Goal: Transaction & Acquisition: Purchase product/service

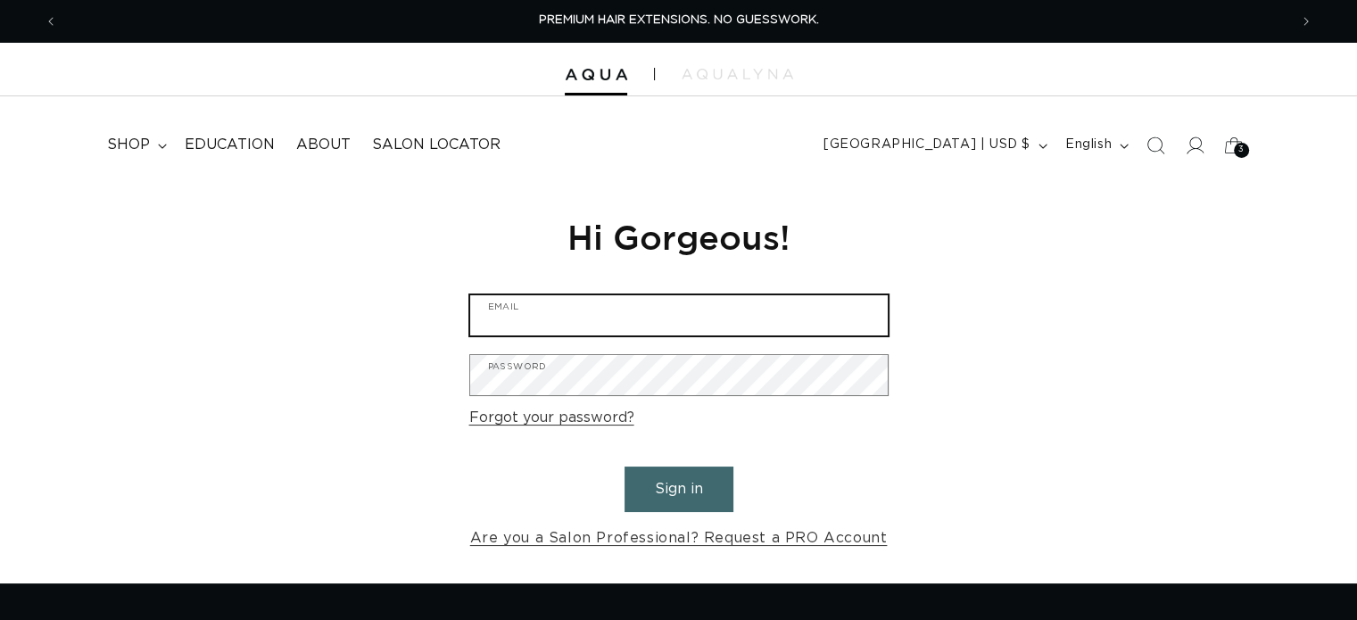
type input "sparksalonmanager@gmail.com"
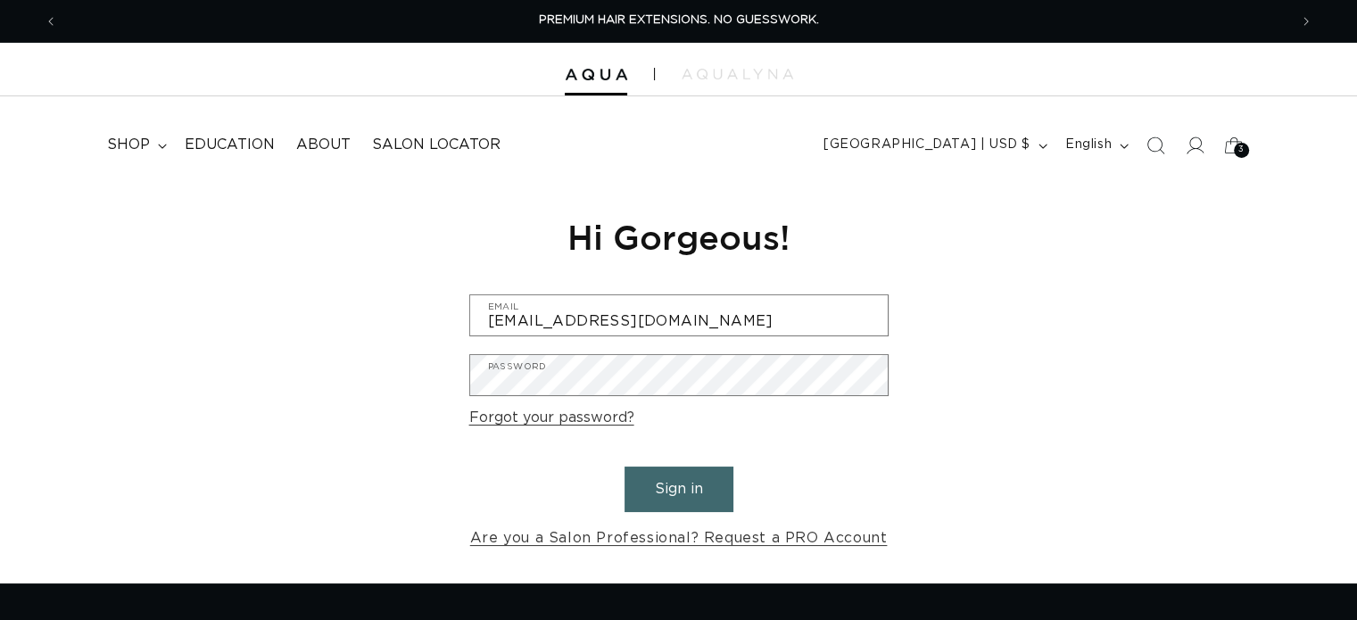
click at [649, 483] on button "Sign in" at bounding box center [678, 489] width 109 height 45
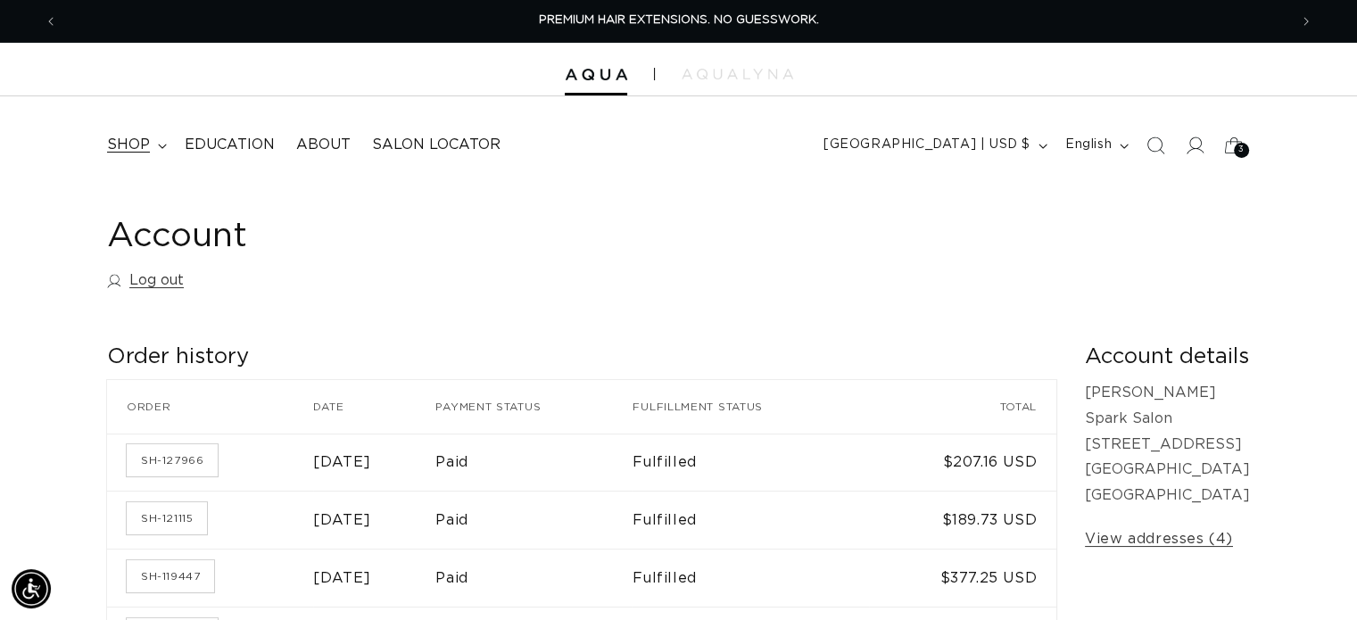
click at [132, 138] on span "shop" at bounding box center [128, 145] width 43 height 19
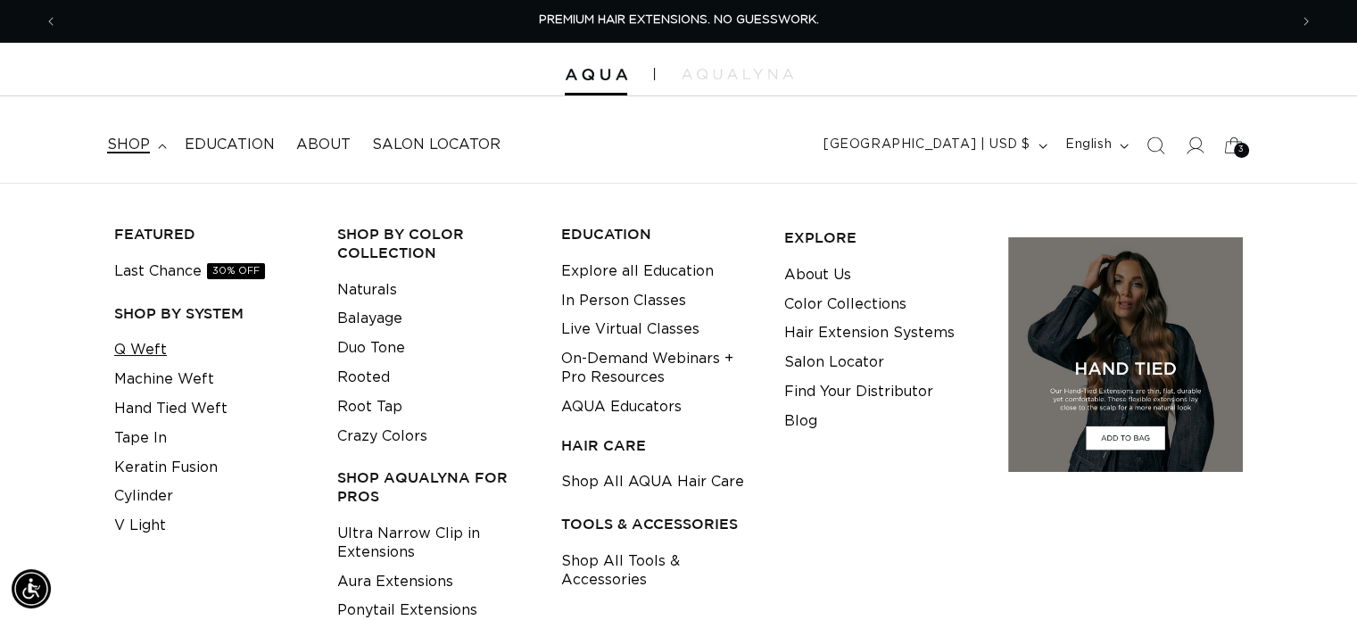
click at [150, 346] on link "Q Weft" at bounding box center [140, 349] width 53 height 29
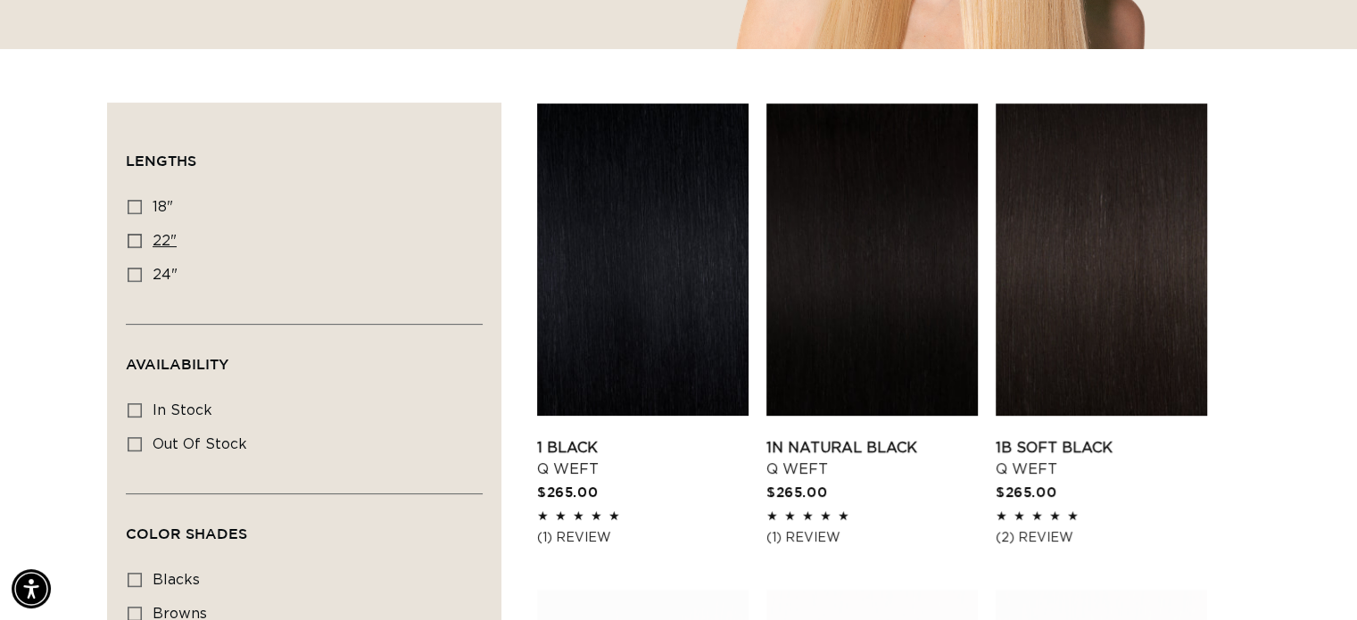
scroll to position [0, 1230]
click at [137, 235] on icon at bounding box center [135, 241] width 14 height 14
click at [137, 235] on input "22" 22" (5 products)" at bounding box center [135, 241] width 14 height 14
checkbox input "true"
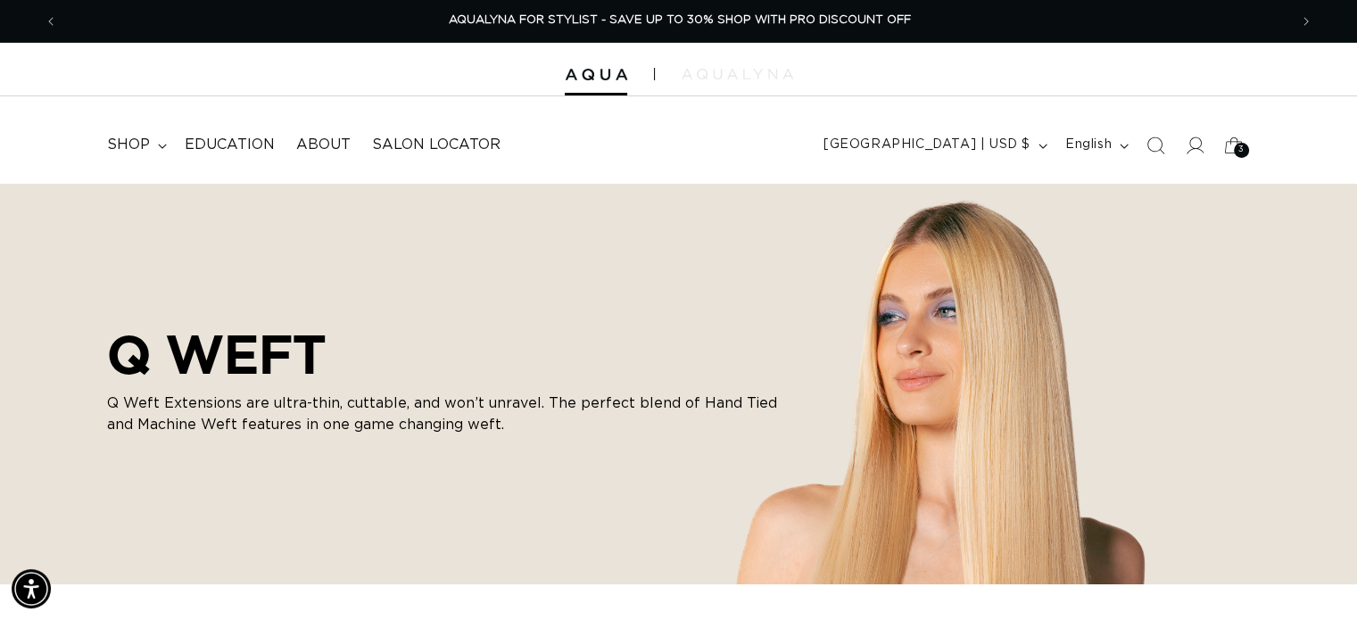
click at [772, 73] on img at bounding box center [738, 74] width 112 height 11
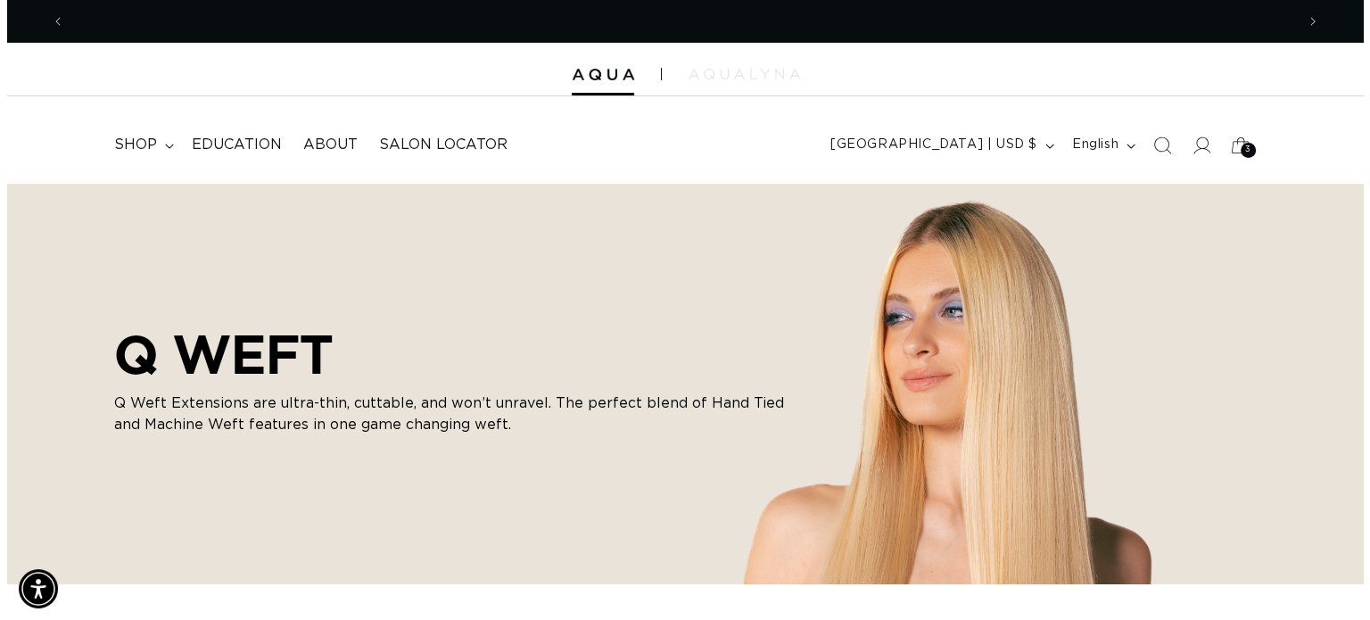
scroll to position [0, 1230]
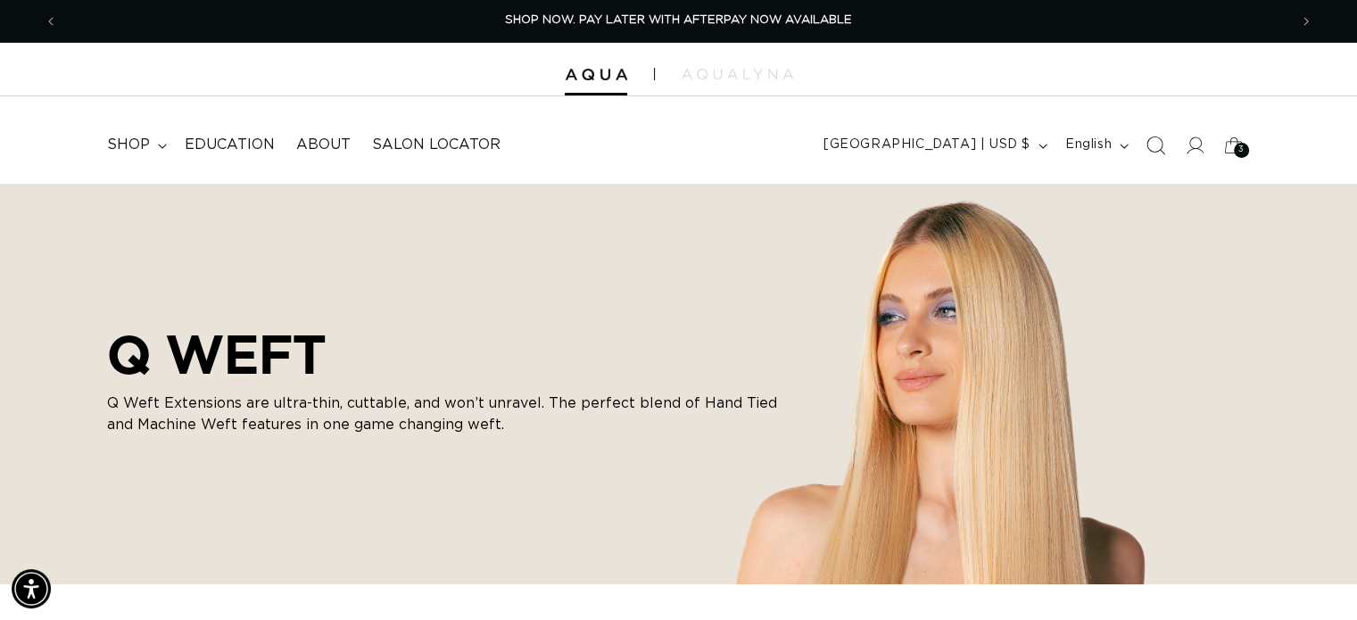
click at [1153, 150] on icon "Search" at bounding box center [1154, 145] width 19 height 19
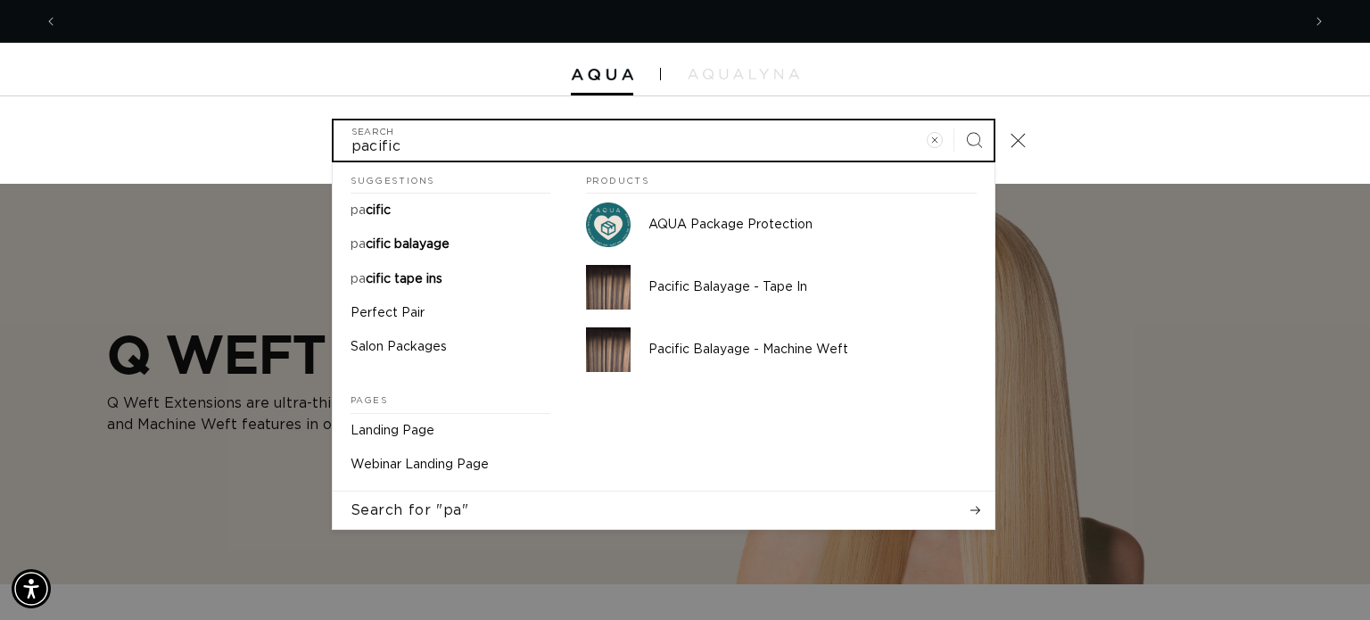
scroll to position [0, 2487]
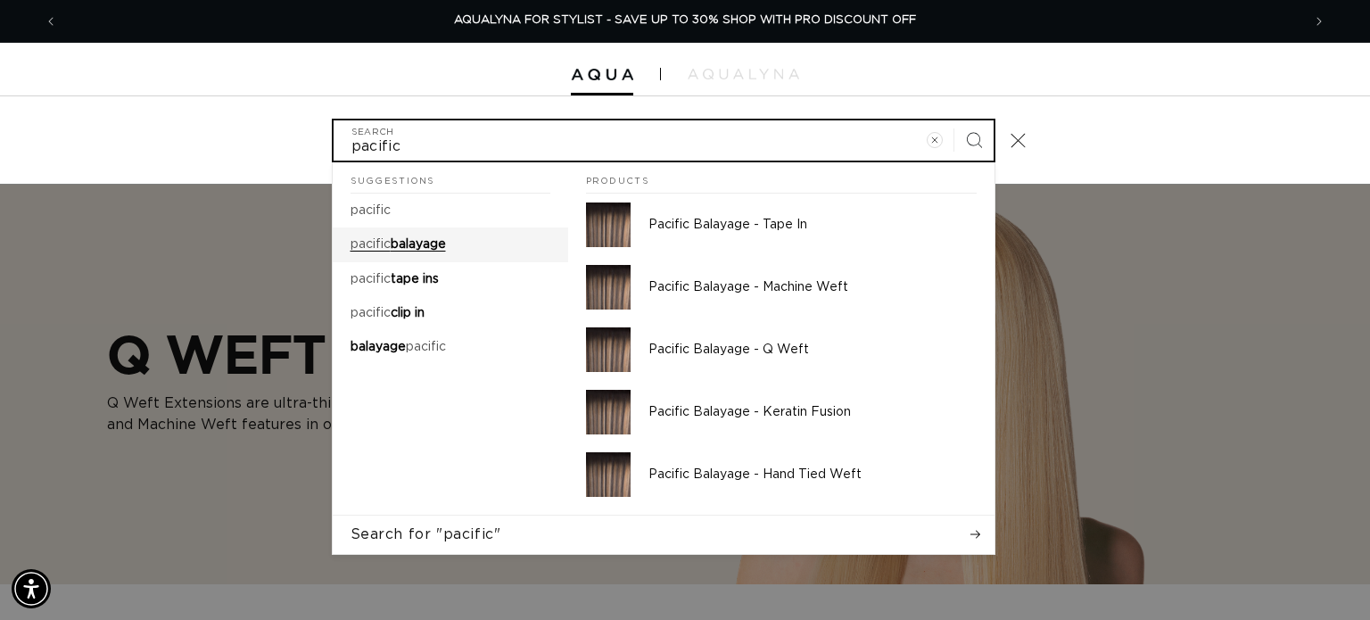
type input "pacific"
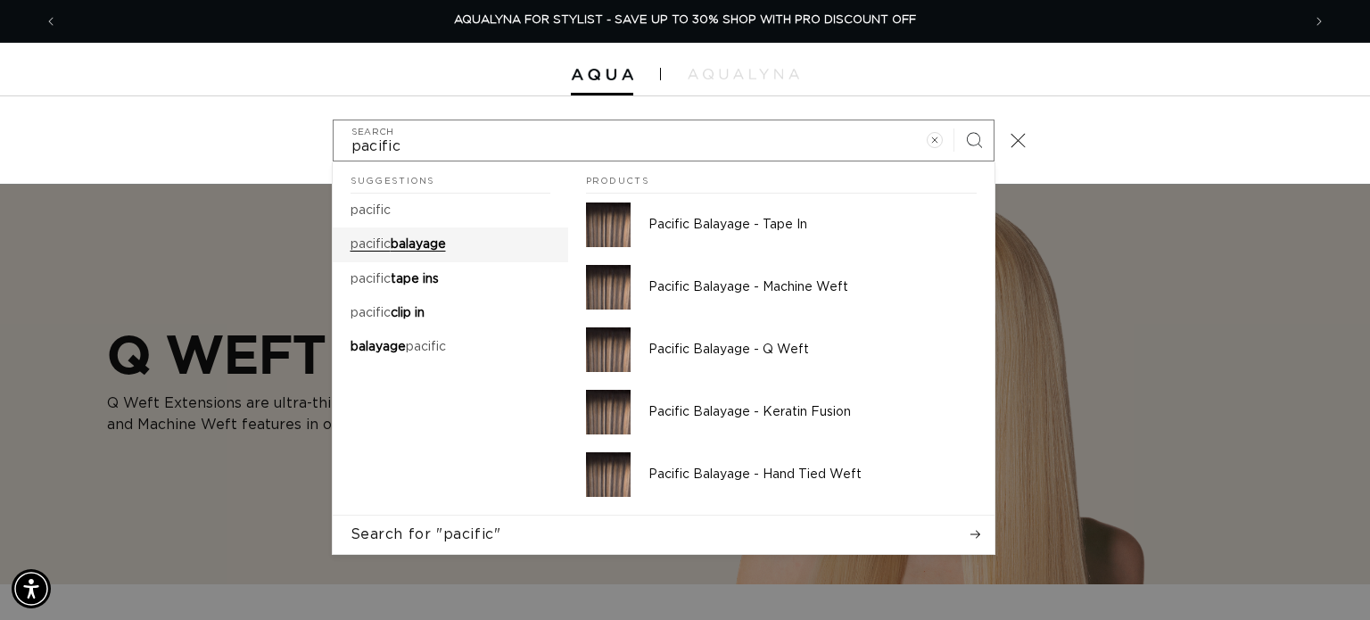
click at [427, 233] on link "pacific balayage" at bounding box center [450, 244] width 235 height 34
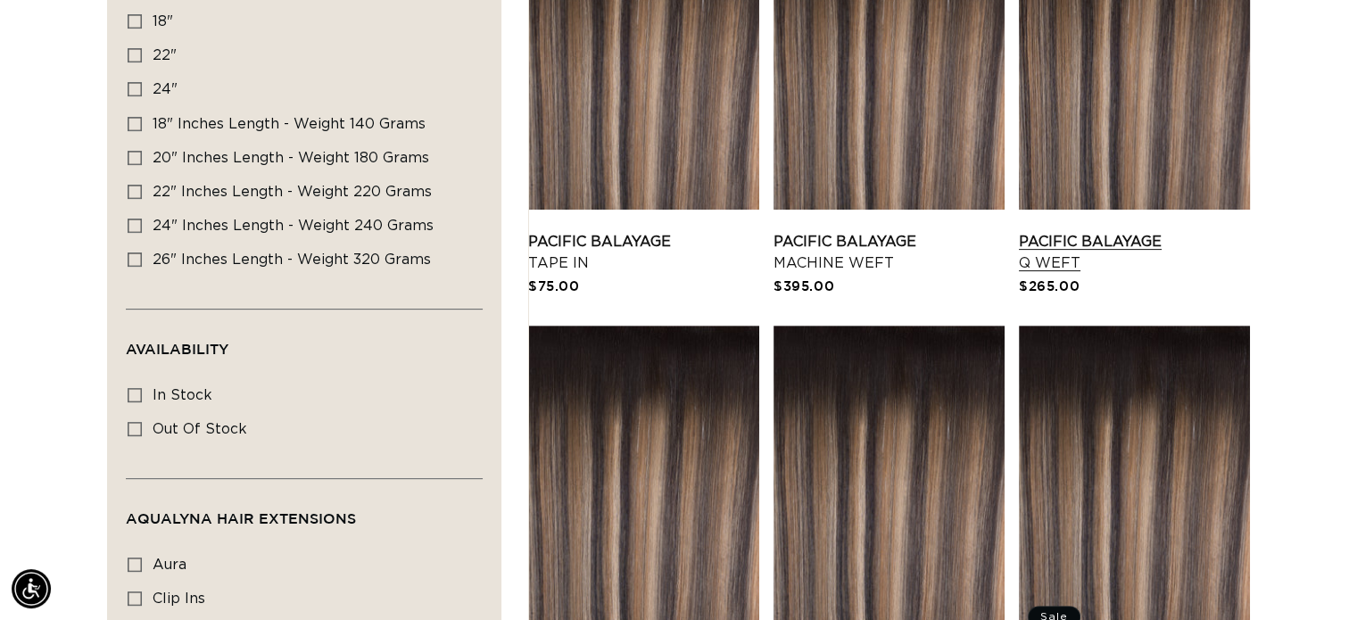
click at [1066, 233] on link "Pacific Balayage Q Weft" at bounding box center [1134, 252] width 231 height 43
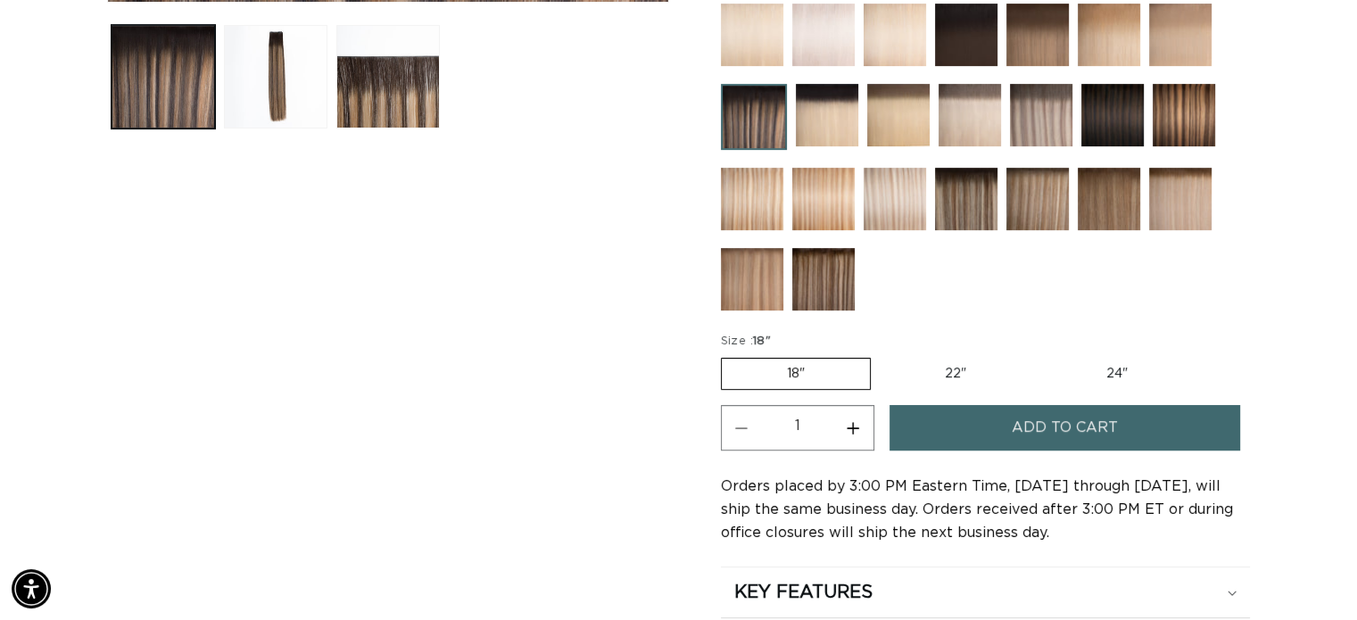
scroll to position [0, 1230]
click at [970, 364] on label "22" Variant sold out or unavailable" at bounding box center [956, 374] width 152 height 30
click at [880, 355] on input "22" Variant sold out or unavailable" at bounding box center [880, 354] width 1 height 1
radio input "true"
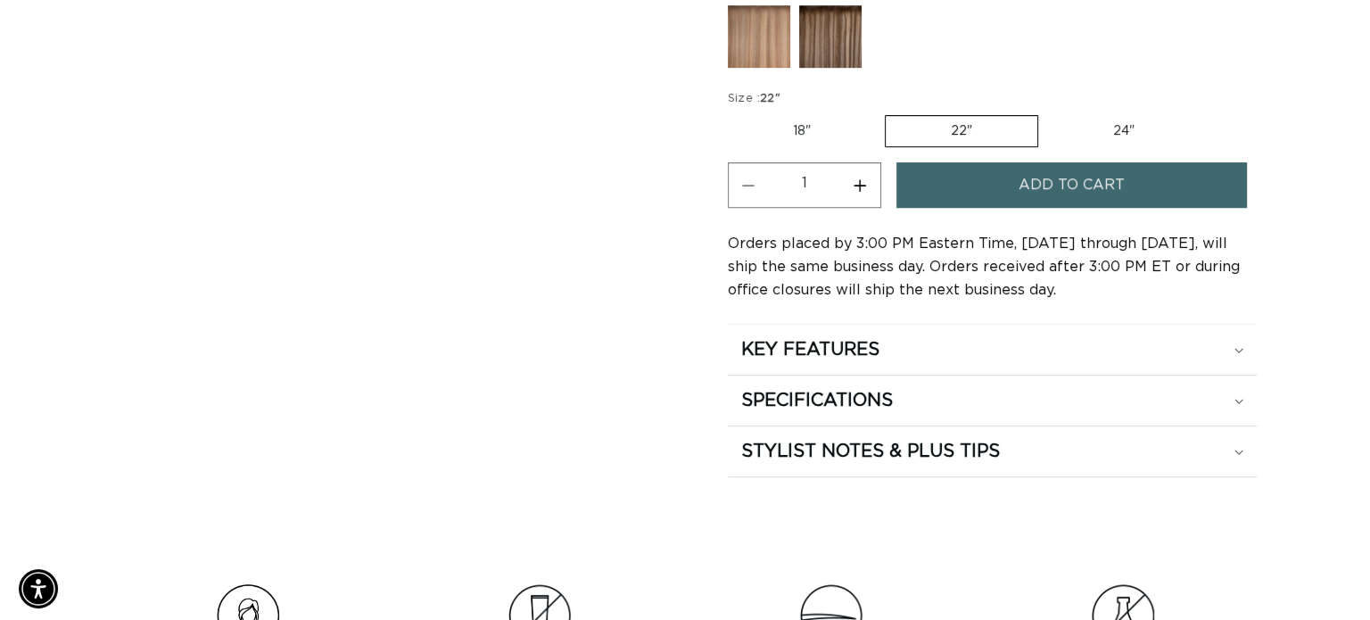
scroll to position [981, 0]
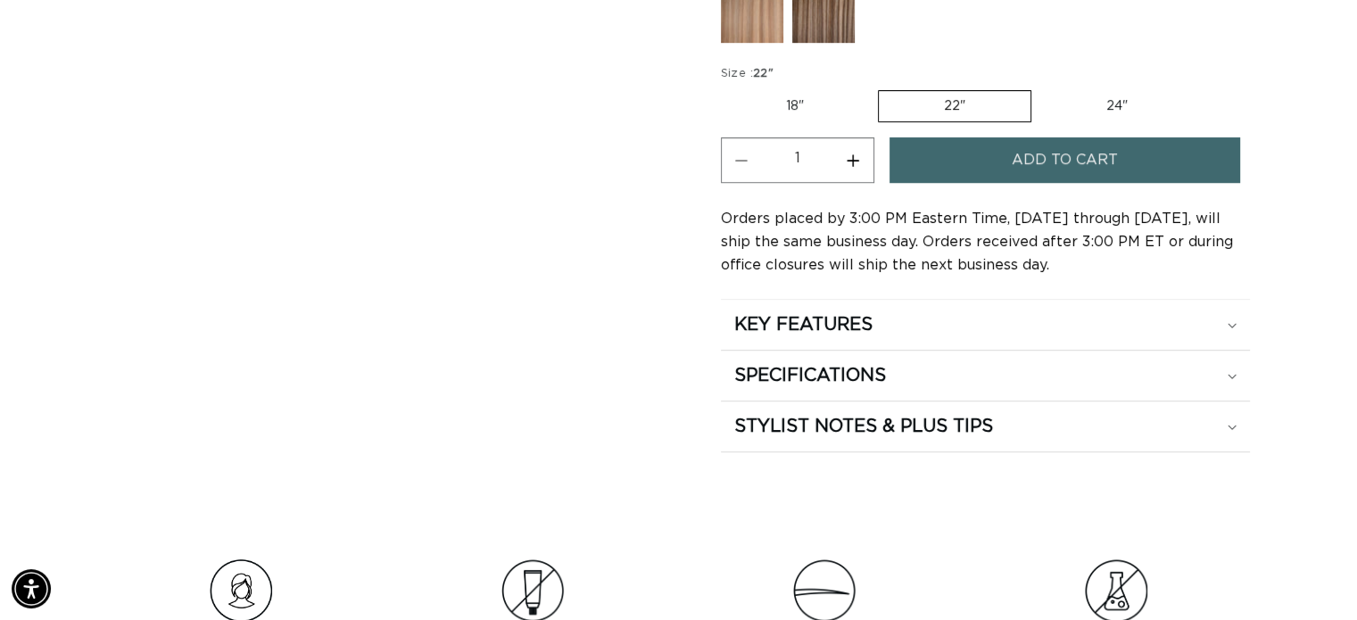
click at [1015, 147] on span "Add to cart" at bounding box center [1065, 159] width 106 height 45
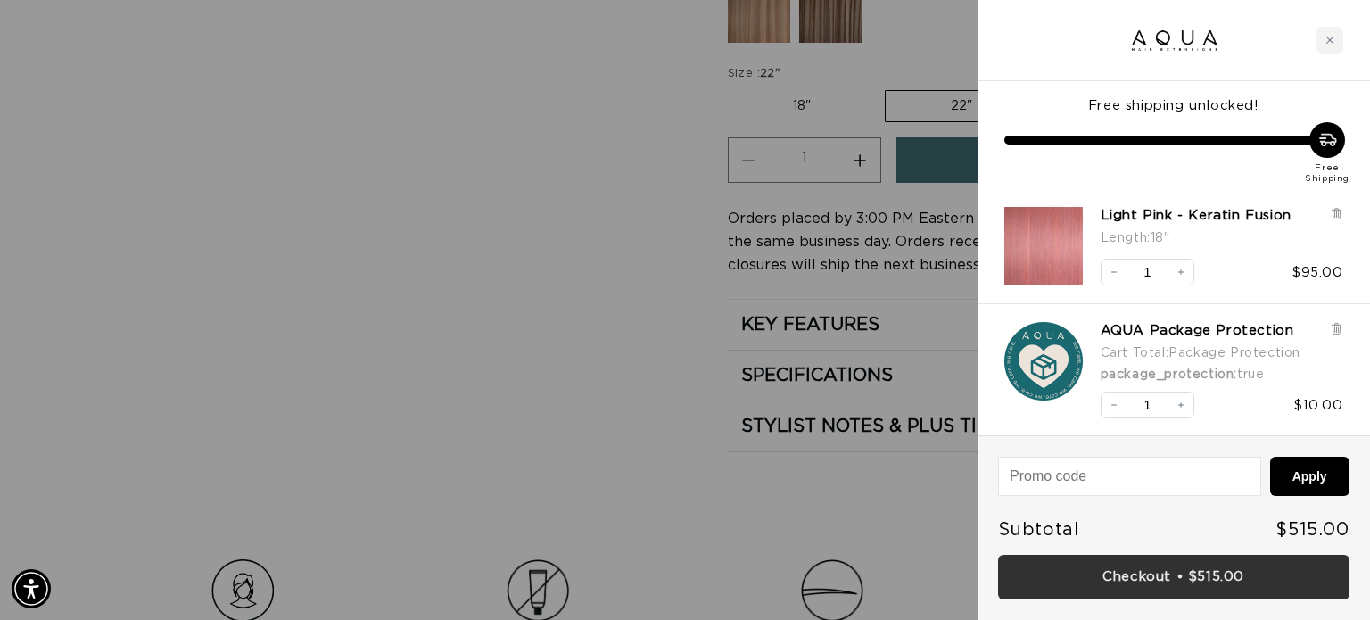
scroll to position [0, 0]
click at [1135, 582] on link "Checkout • $515.00" at bounding box center [1173, 577] width 351 height 45
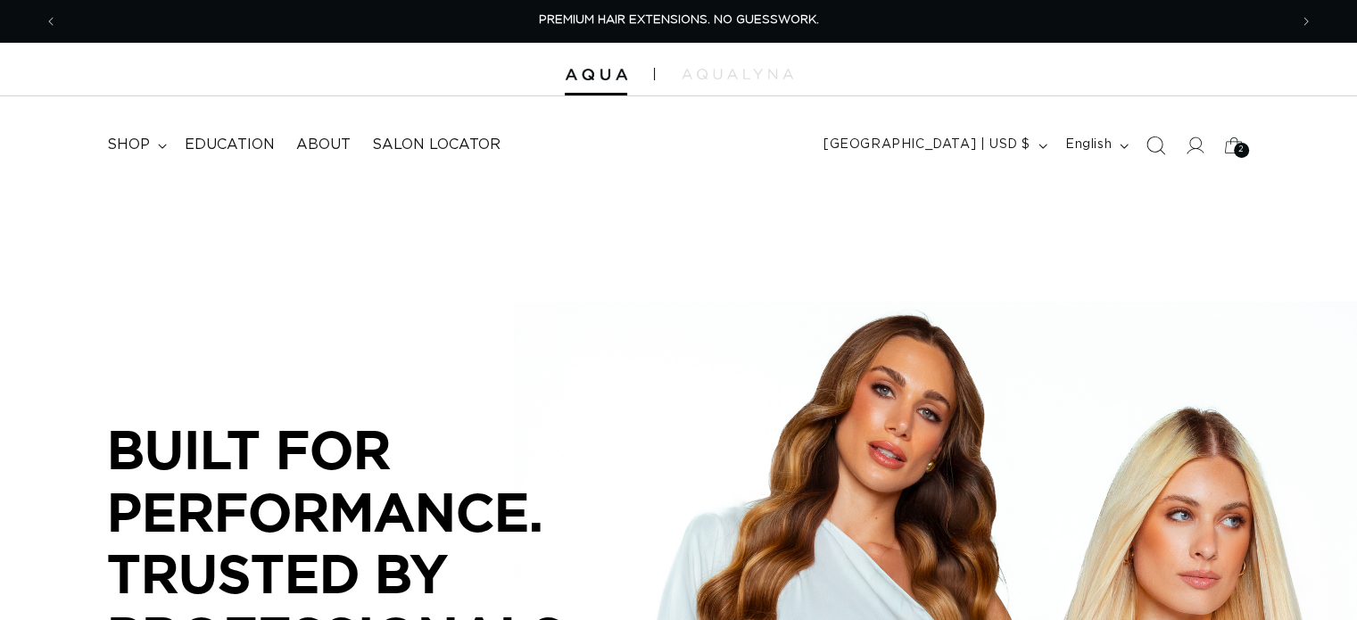
click at [1156, 146] on icon "Search" at bounding box center [1154, 145] width 19 height 19
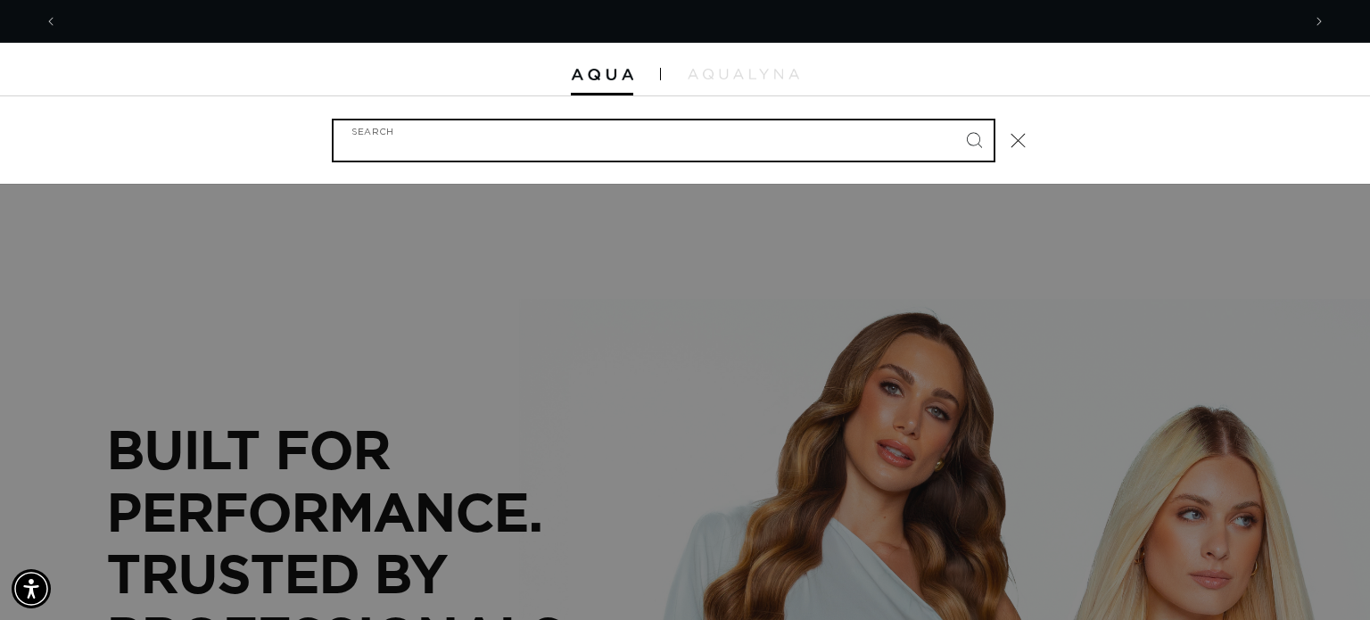
scroll to position [0, 1243]
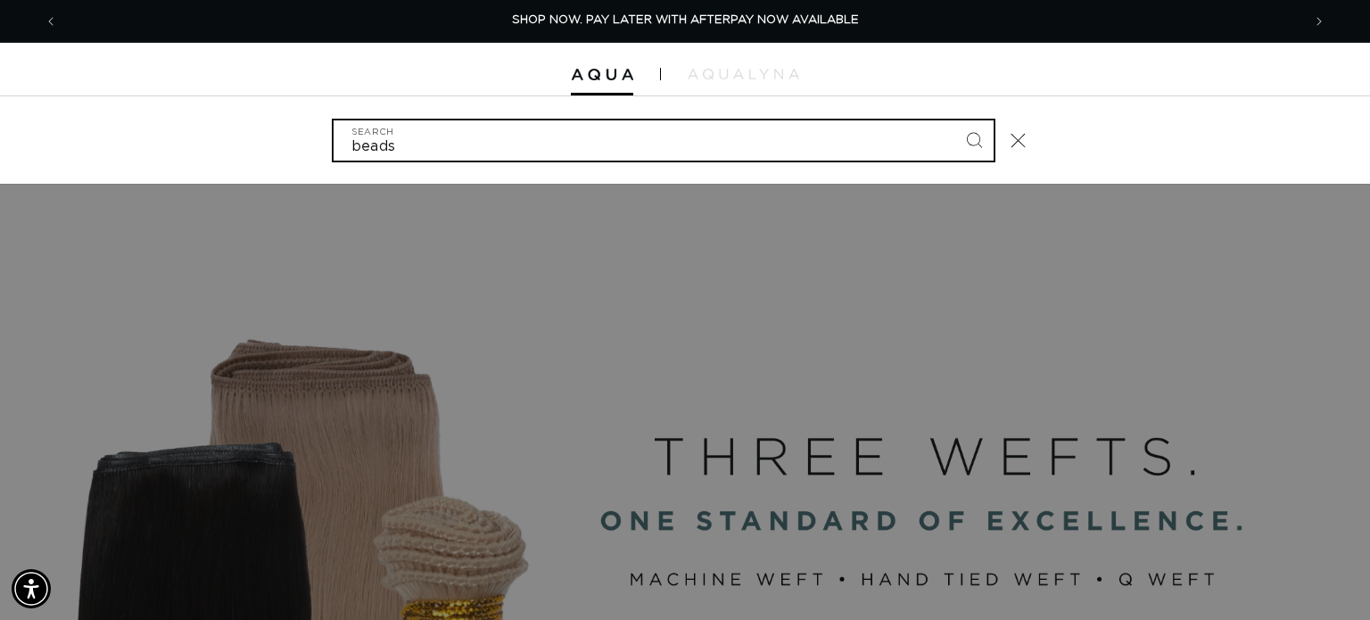
type input "beads"
click at [954, 120] on button "Search" at bounding box center [973, 139] width 39 height 39
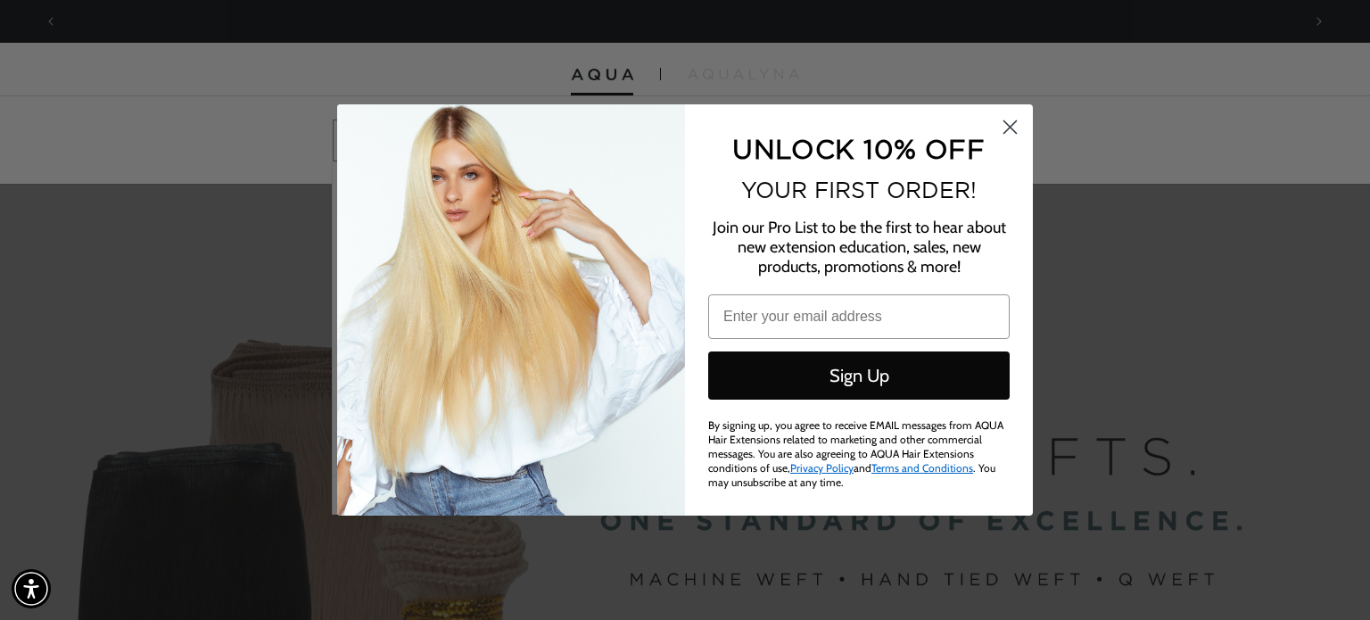
scroll to position [0, 2487]
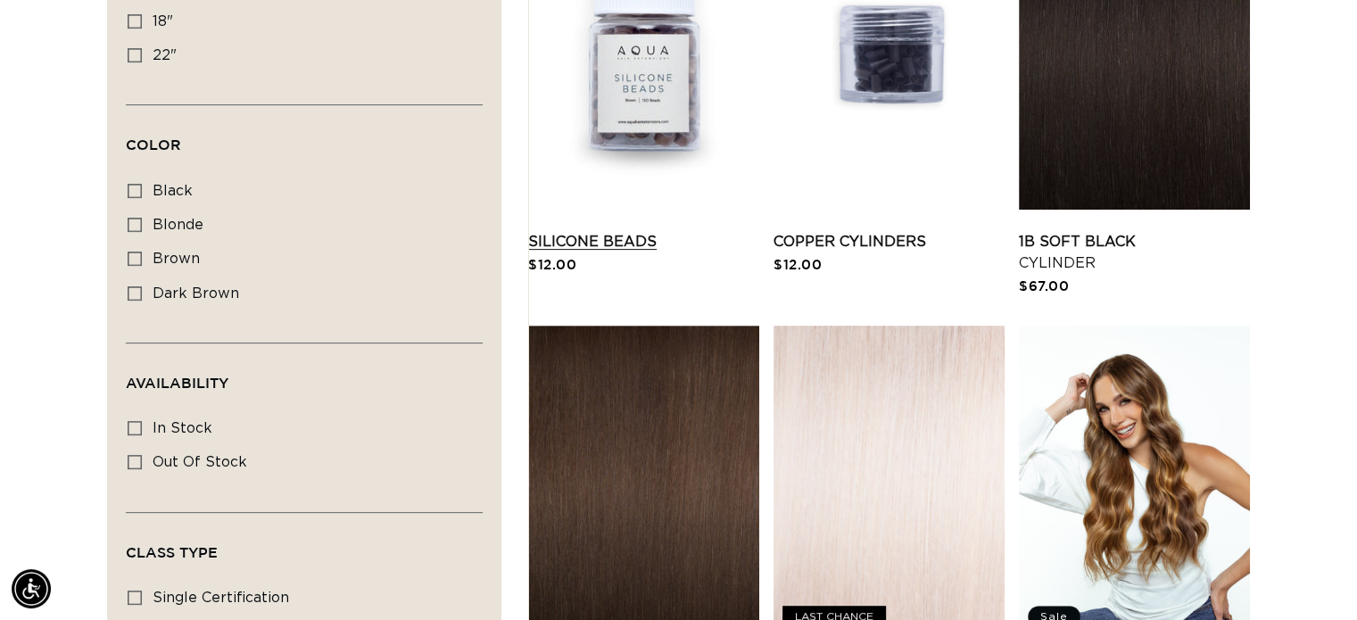
scroll to position [0, 2459]
click at [601, 231] on link "Silicone Beads" at bounding box center [643, 241] width 231 height 21
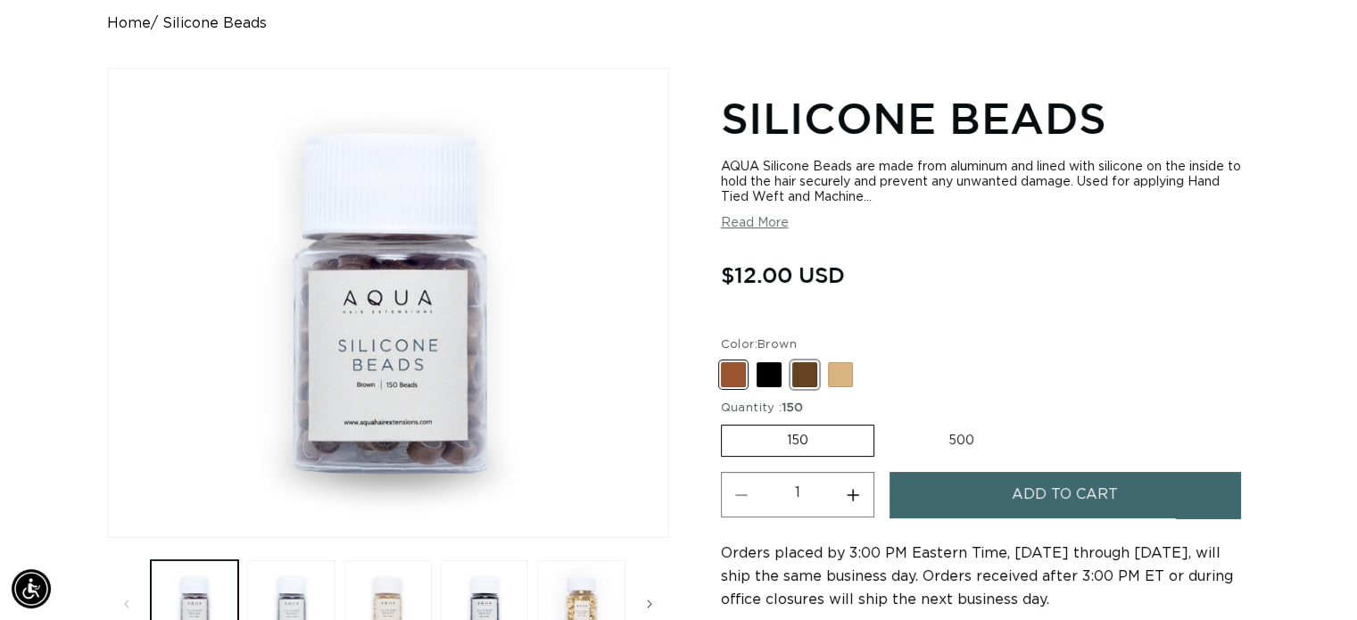
scroll to position [0, 1230]
click at [806, 374] on span at bounding box center [804, 374] width 25 height 25
click at [726, 359] on input "Dark Brown Variant sold out or unavailable" at bounding box center [725, 359] width 1 height 1
radio input "true"
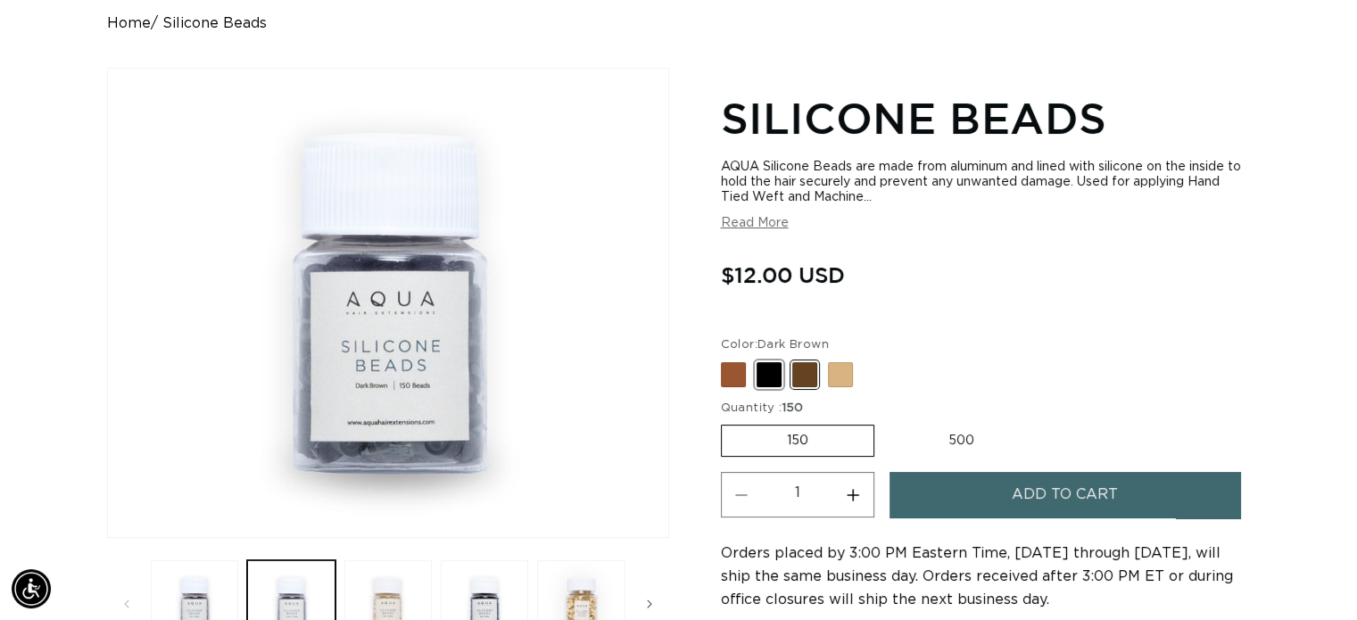
click at [766, 372] on span at bounding box center [768, 374] width 25 height 25
click at [726, 359] on input "Black Variant sold out or unavailable" at bounding box center [725, 359] width 1 height 1
radio input "true"
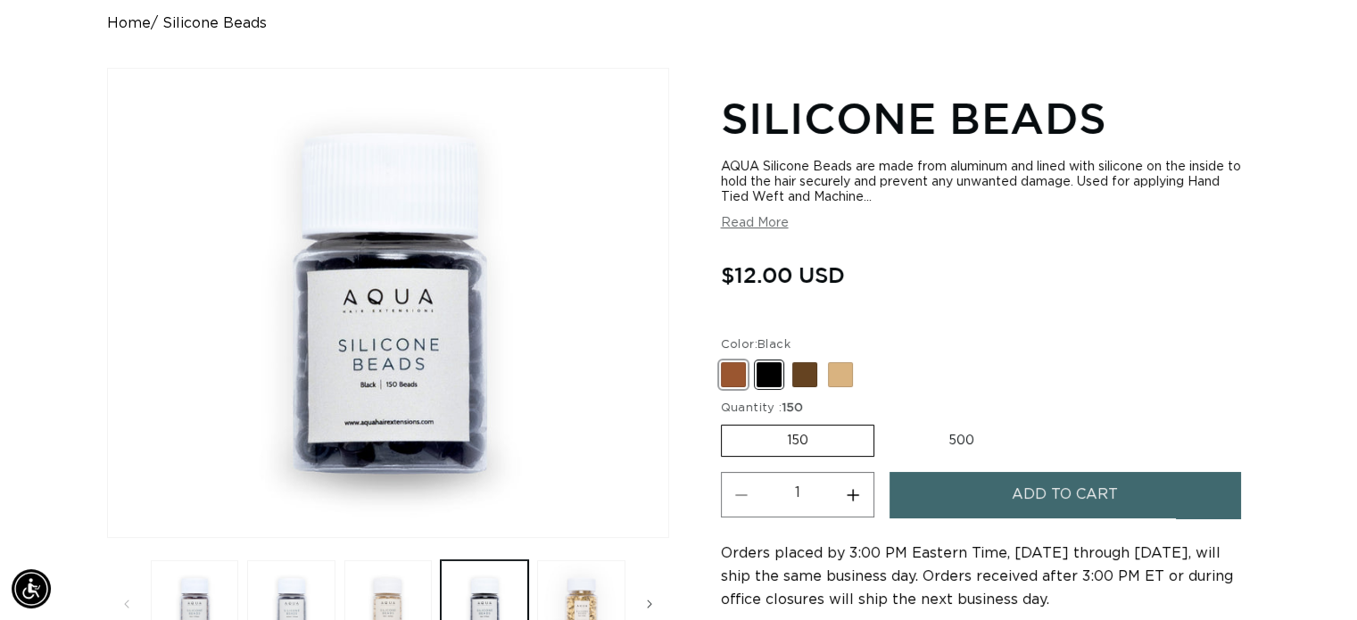
click at [732, 380] on span at bounding box center [733, 374] width 25 height 25
click at [726, 359] on input "Brown Variant sold out or unavailable" at bounding box center [725, 359] width 1 height 1
radio input "true"
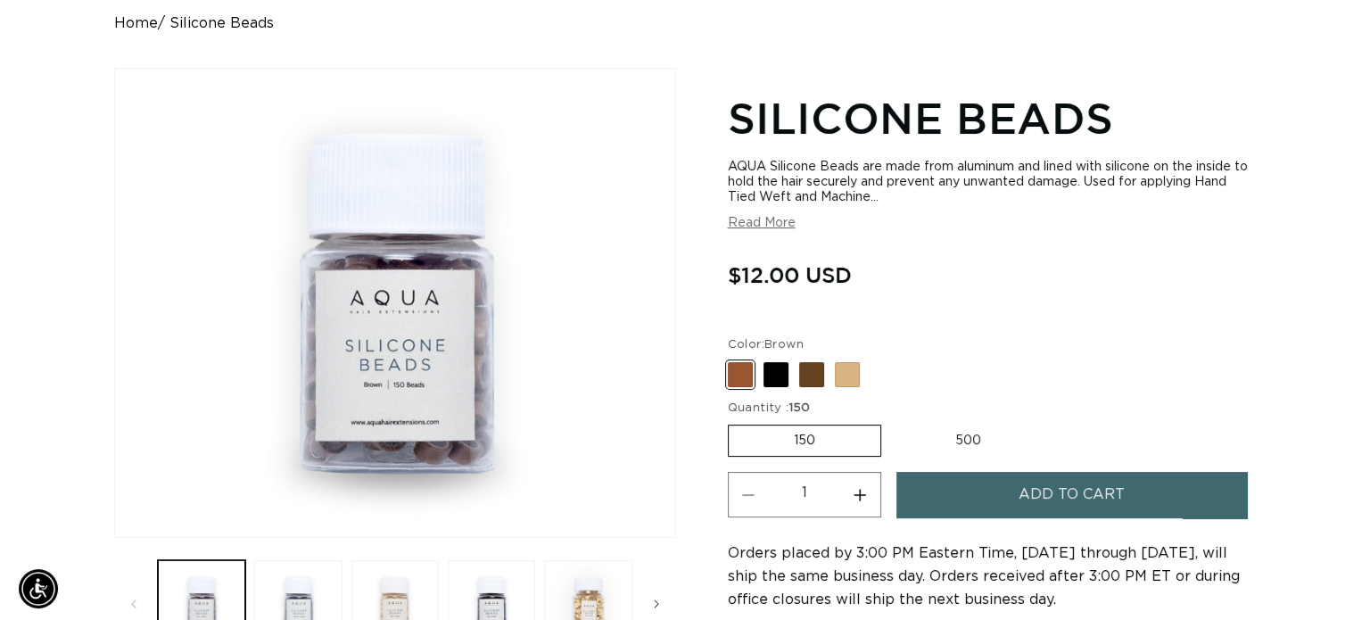
scroll to position [0, 1230]
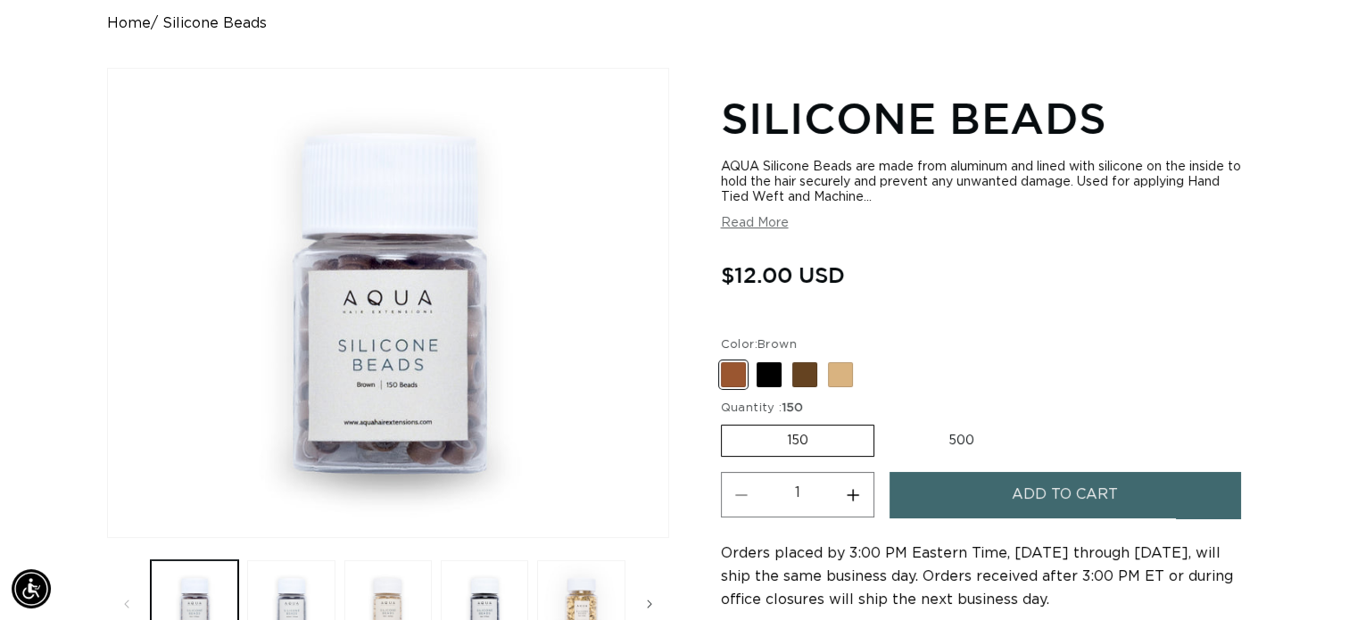
click at [1053, 492] on span "Add to cart" at bounding box center [1065, 494] width 106 height 45
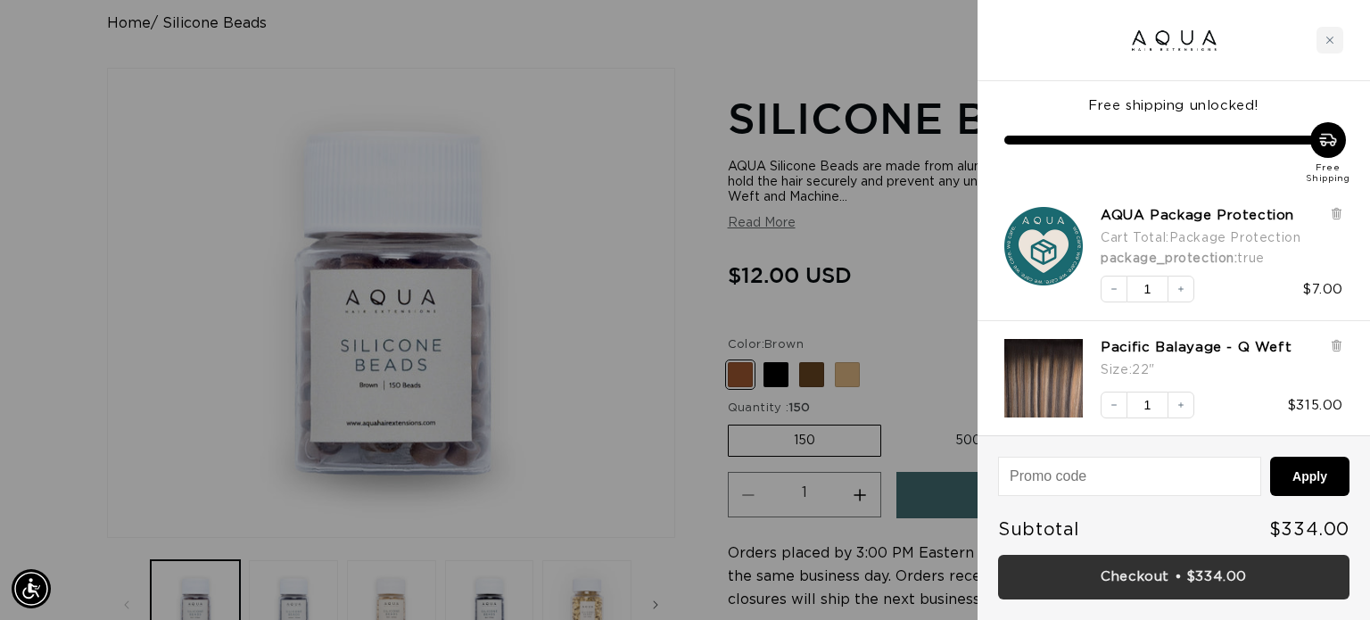
scroll to position [0, 2487]
click at [1195, 575] on link "Checkout • $334.00" at bounding box center [1173, 577] width 351 height 45
